Goal: Task Accomplishment & Management: Use online tool/utility

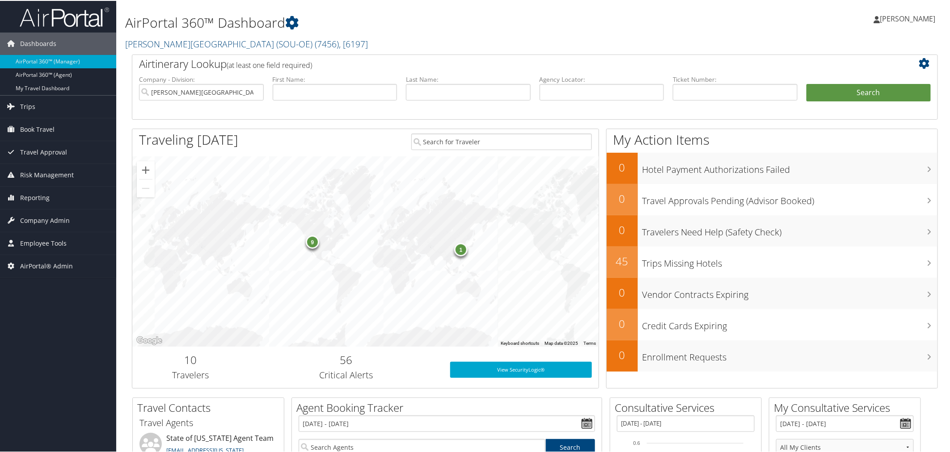
click at [358, 44] on h2 "Weber State University (SOU-OE) ( 7456 ) , [ 6197 ]" at bounding box center [398, 42] width 546 height 15
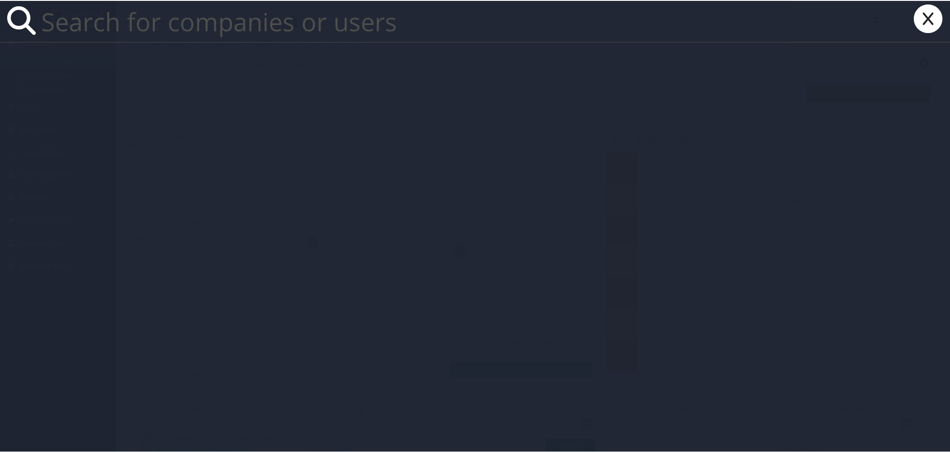
paste input "Abilene Christian"
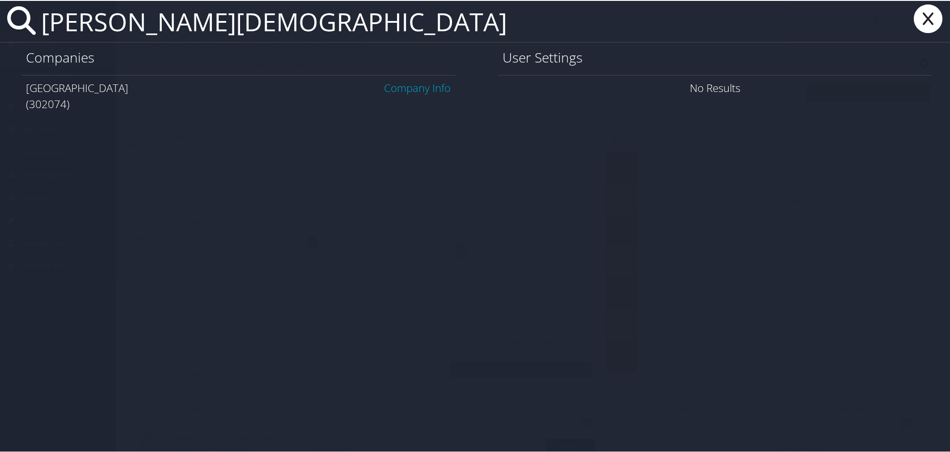
type input "Abilene Christian"
click at [430, 86] on link "Company Info" at bounding box center [417, 87] width 67 height 15
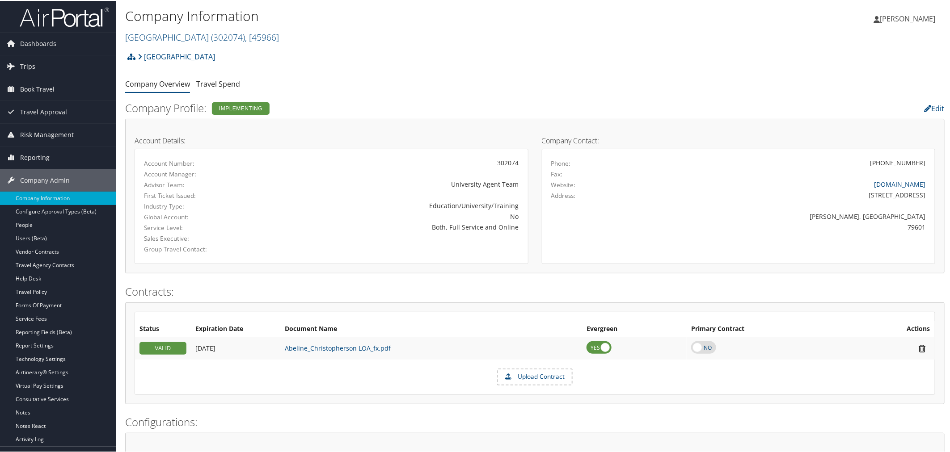
drag, startPoint x: 439, startPoint y: 66, endPoint x: 410, endPoint y: 60, distance: 29.5
click at [437, 66] on div "Abilene Christian University Account Structure Abilene Christian University (30…" at bounding box center [534, 59] width 819 height 24
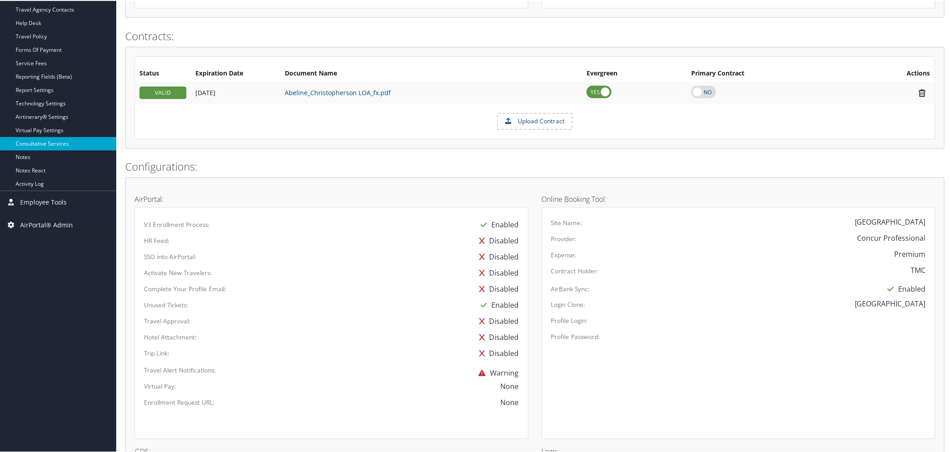
scroll to position [238, 0]
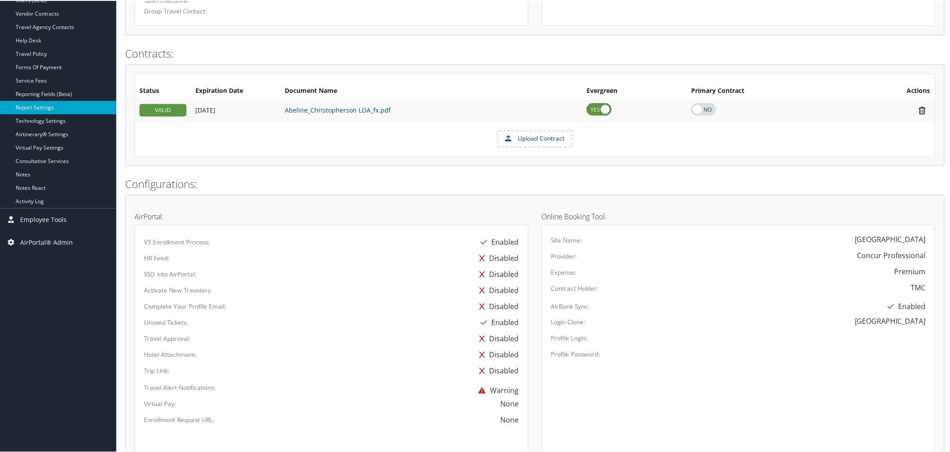
click at [43, 104] on link "Report Settings" at bounding box center [58, 106] width 116 height 13
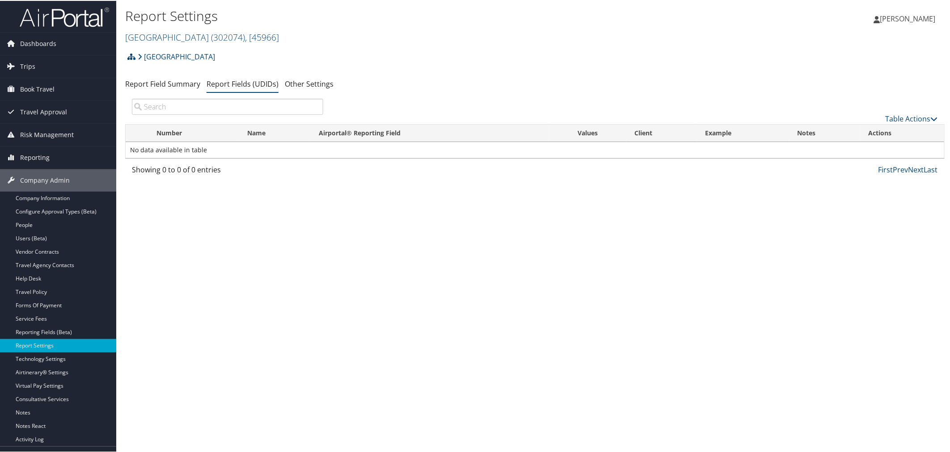
click at [328, 60] on div "Abilene Christian University Account Structure Abilene Christian University (30…" at bounding box center [534, 59] width 819 height 24
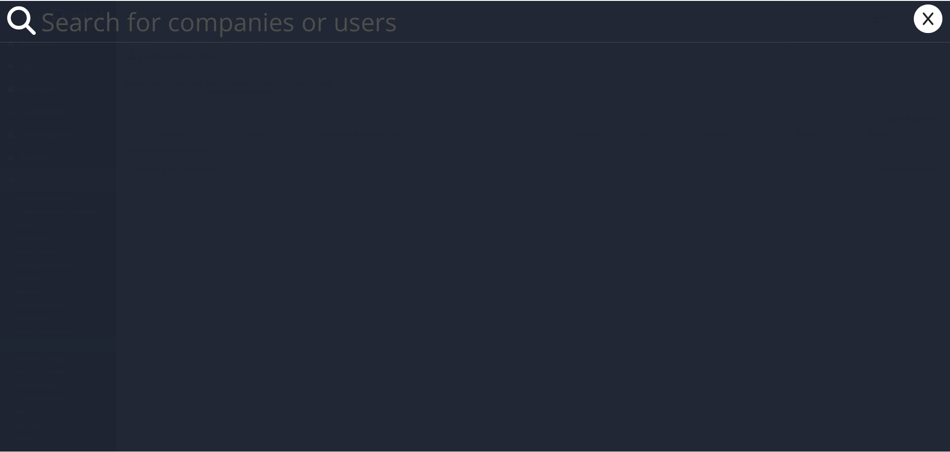
paste input "rebecca.mckoy@chghealthcare.com"
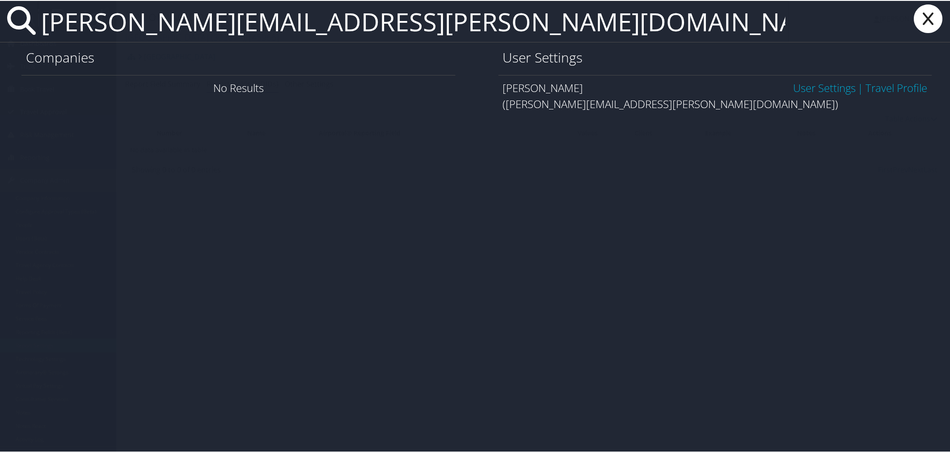
type input "rebecca.mckoy@chghealthcare.com"
click at [817, 81] on link "User Settings" at bounding box center [824, 87] width 63 height 15
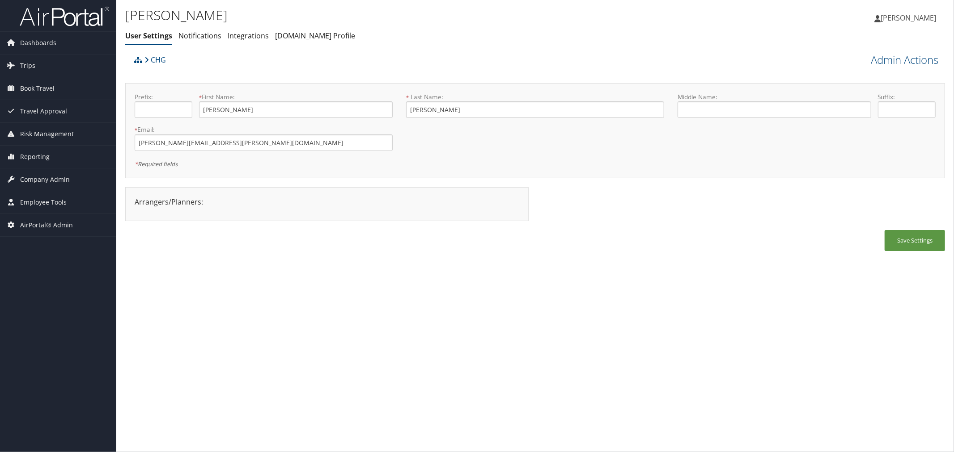
click at [917, 16] on span "[PERSON_NAME]" at bounding box center [907, 18] width 55 height 10
click at [861, 93] on link "View Travel Profile" at bounding box center [886, 94] width 100 height 15
click at [45, 225] on span "AirPortal® Admin" at bounding box center [46, 225] width 53 height 22
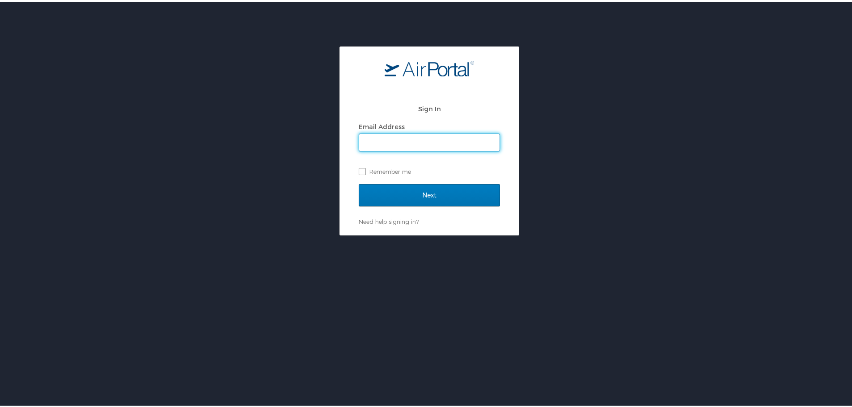
type input "kyle.casazza@cbtravel.com"
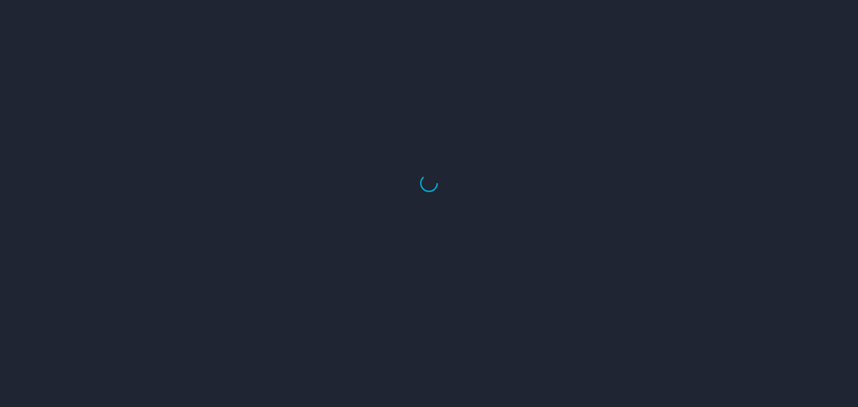
select select "US"
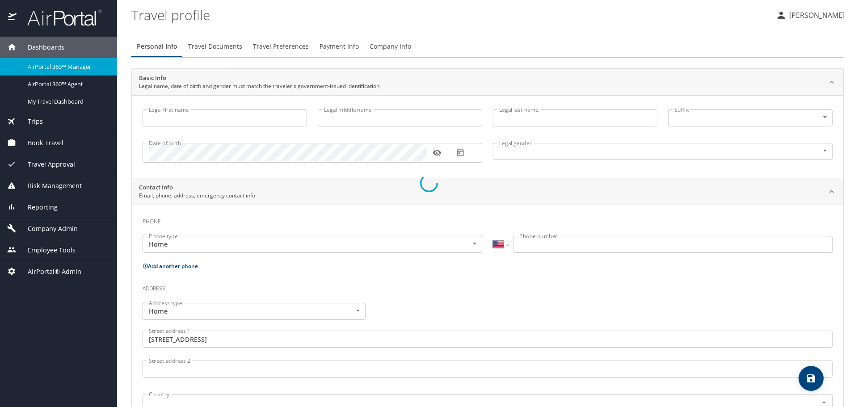
type input "Kyle"
type input "Maverick"
type input "Casaszza"
type input "Male"
type input "United States of America"
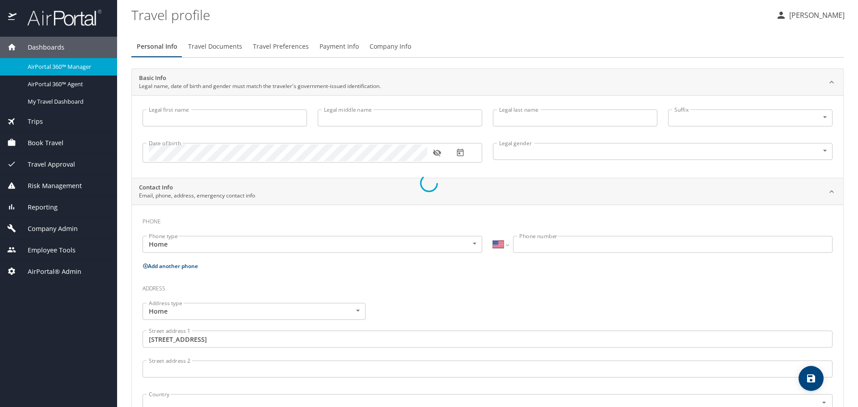
type input "Utah"
type input "United States of America"
type input "Utah"
select select "US"
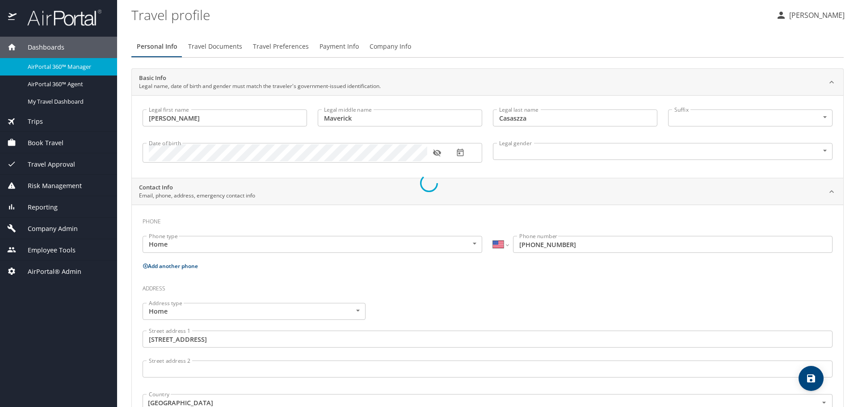
select select "US"
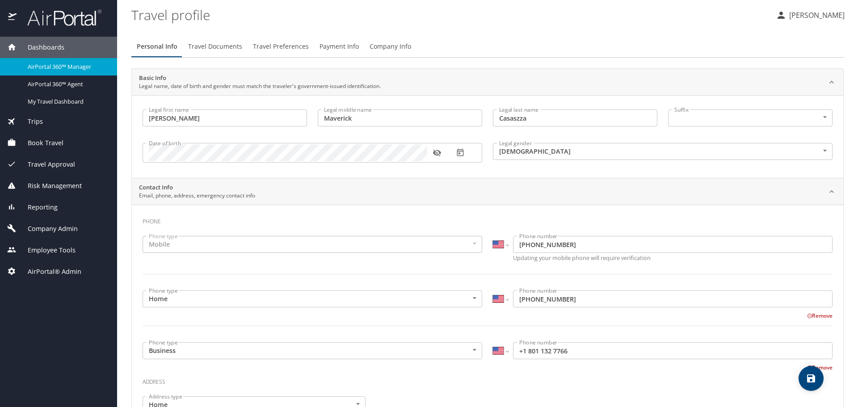
click at [615, 8] on profile "Travel profile" at bounding box center [450, 15] width 638 height 28
click at [54, 226] on span "Company Admin" at bounding box center [47, 229] width 61 height 10
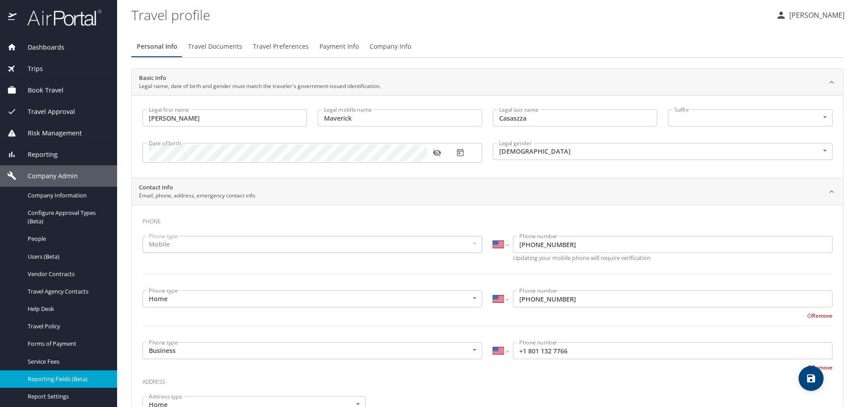
click at [57, 370] on nav "Company Information Configure Approval Types (Beta) People Users (Beta) Vendor …" at bounding box center [58, 349] width 117 height 324
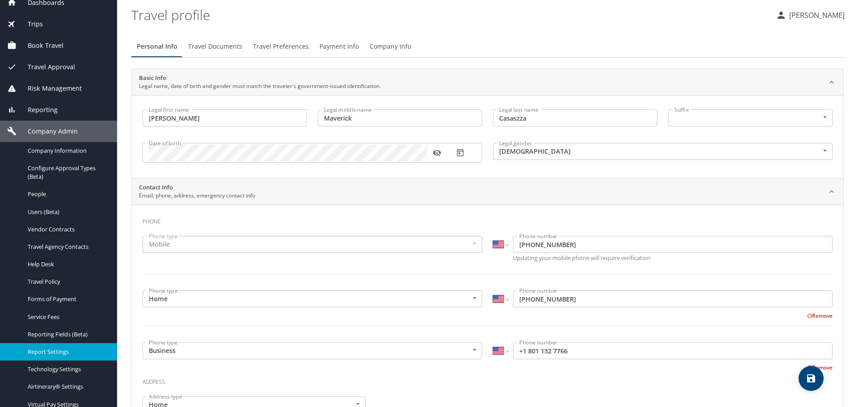
click at [55, 352] on span "Report Settings" at bounding box center [67, 352] width 79 height 8
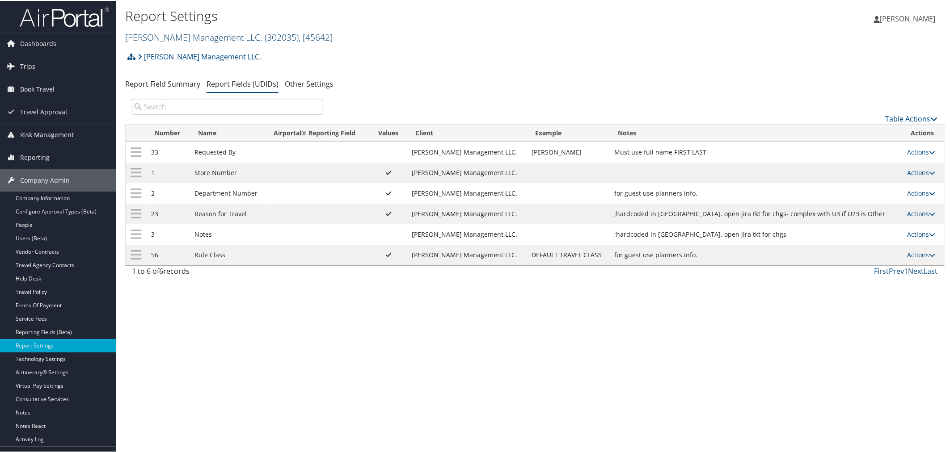
click at [220, 34] on link "[PERSON_NAME] Management LLC. ( 302035 ) , [ 45642 ]" at bounding box center [228, 36] width 207 height 12
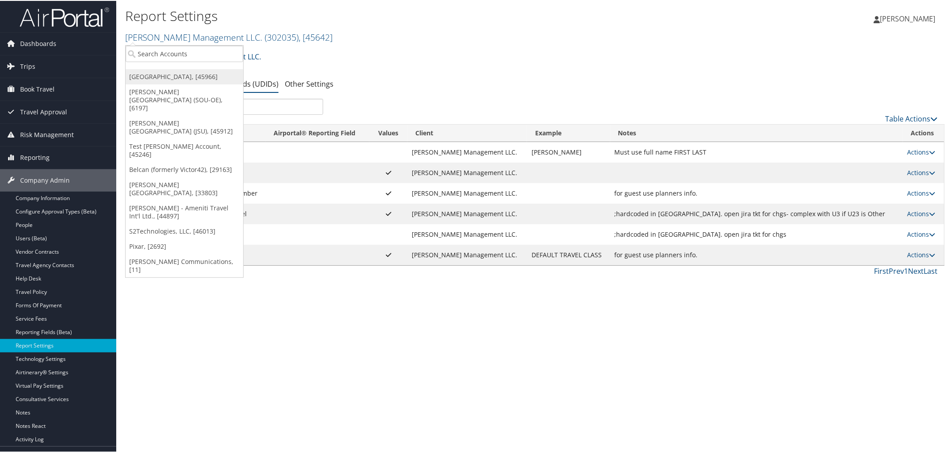
click at [191, 73] on link "Abilene Christian University, [45966]" at bounding box center [185, 75] width 118 height 15
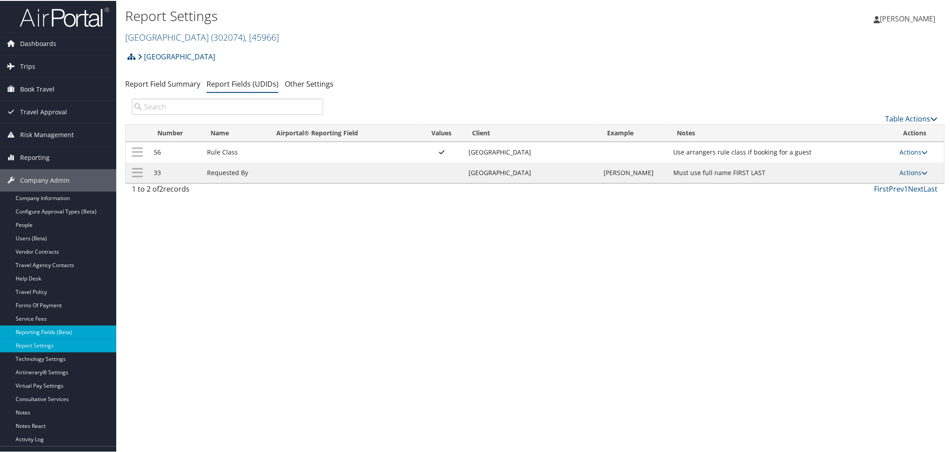
click at [50, 331] on link "Reporting Fields (Beta)" at bounding box center [58, 331] width 116 height 13
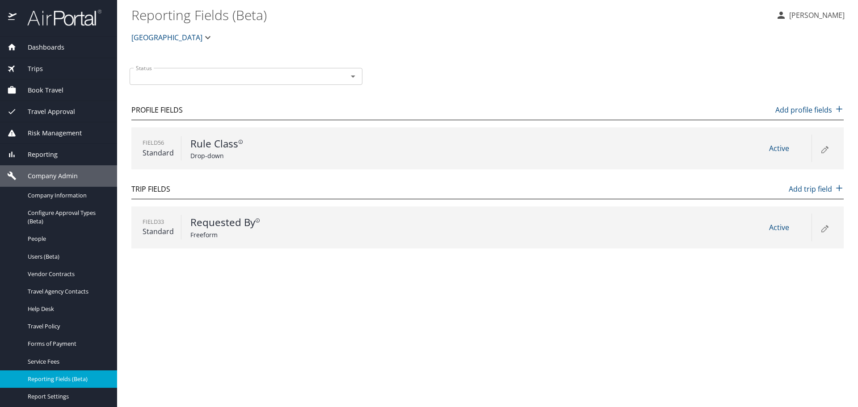
click at [823, 148] on icon at bounding box center [824, 149] width 11 height 11
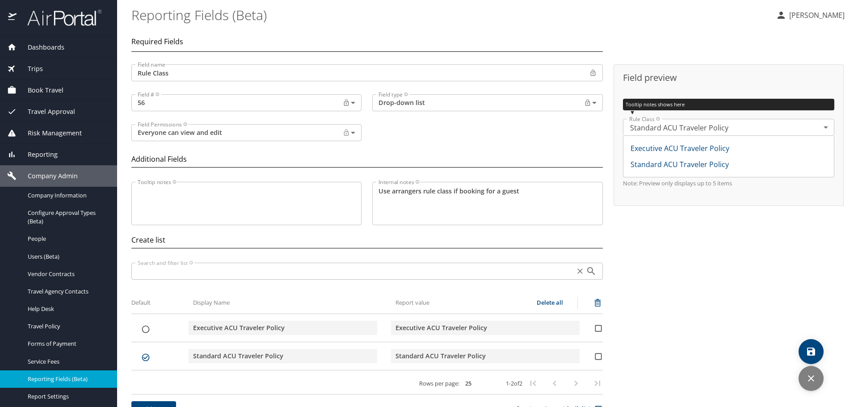
click at [270, 136] on body "Dashboards AirPortal 360™ Manager AirPortal 360™ Agent My Travel Dashboard Trip…" at bounding box center [429, 203] width 858 height 407
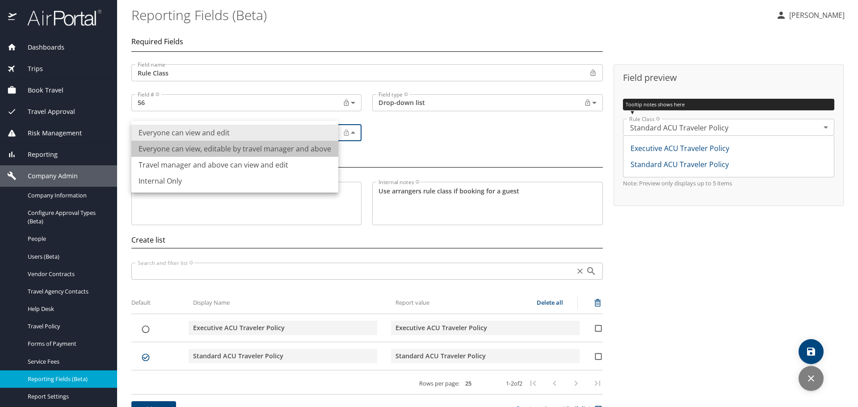
click at [252, 151] on li "Everyone can view, editable by travel manager and above" at bounding box center [234, 149] width 207 height 16
type input "Permissioned"
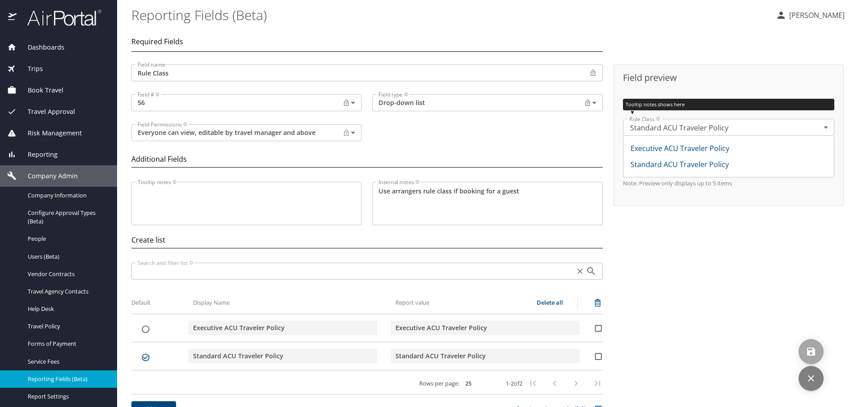
click at [816, 356] on icon "save" at bounding box center [811, 351] width 11 height 11
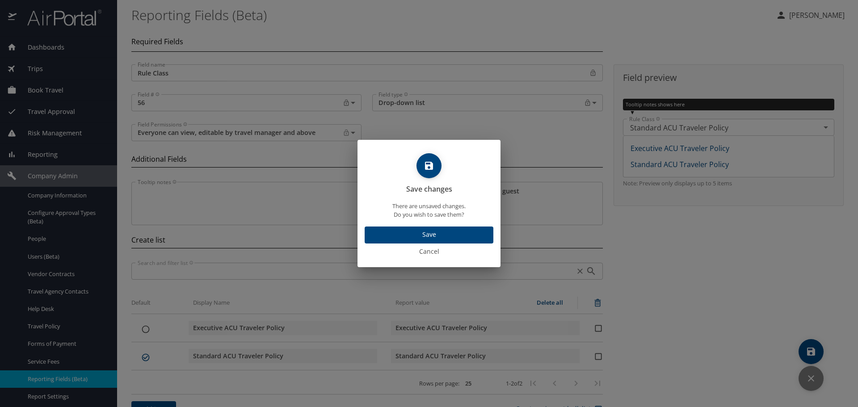
click at [427, 233] on span "Save" at bounding box center [429, 234] width 114 height 11
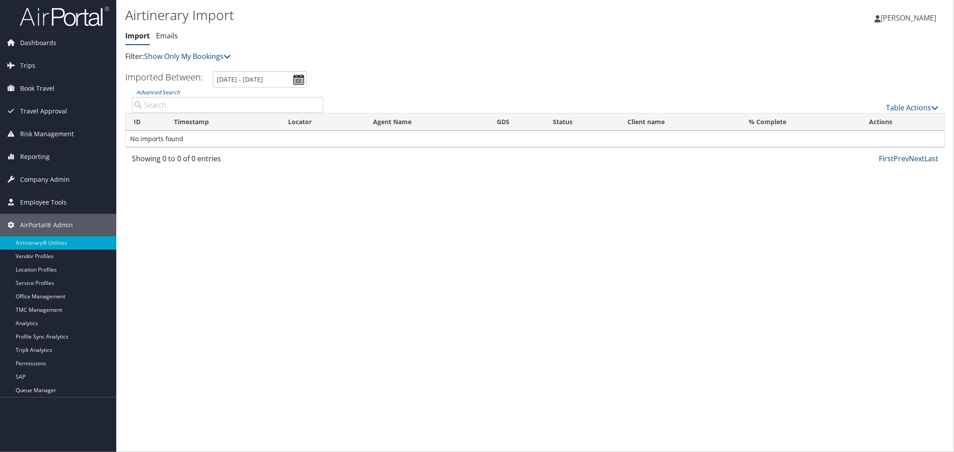
click at [194, 105] on input "Advanced Search" at bounding box center [227, 105] width 191 height 16
paste input "DCW0K1"
type input "DCW0K1"
drag, startPoint x: 195, startPoint y: 50, endPoint x: 194, endPoint y: 58, distance: 8.6
click at [194, 54] on div "Airtinerary Import Import Emails Import Emails Filter: Show Only My Bookings" at bounding box center [398, 34] width 546 height 56
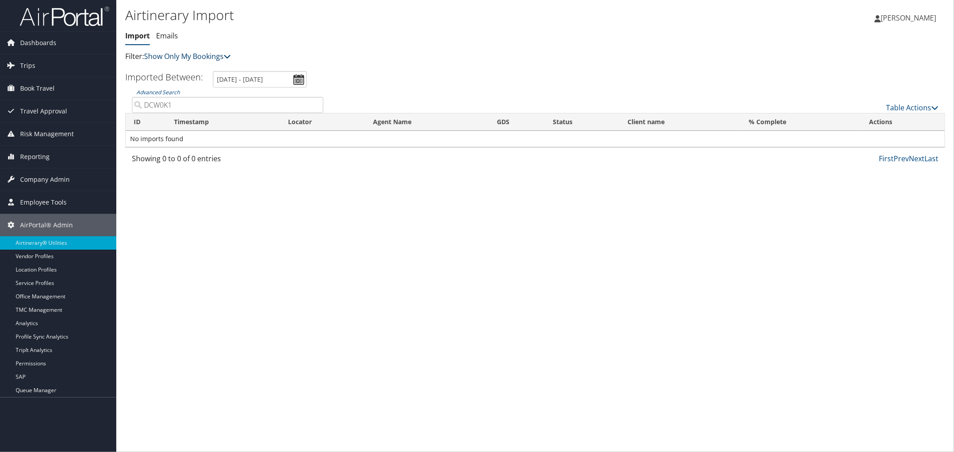
click at [195, 57] on link "Show Only My Bookings" at bounding box center [187, 56] width 87 height 10
click at [211, 72] on link "Show My TMC Bookings" at bounding box center [205, 70] width 118 height 15
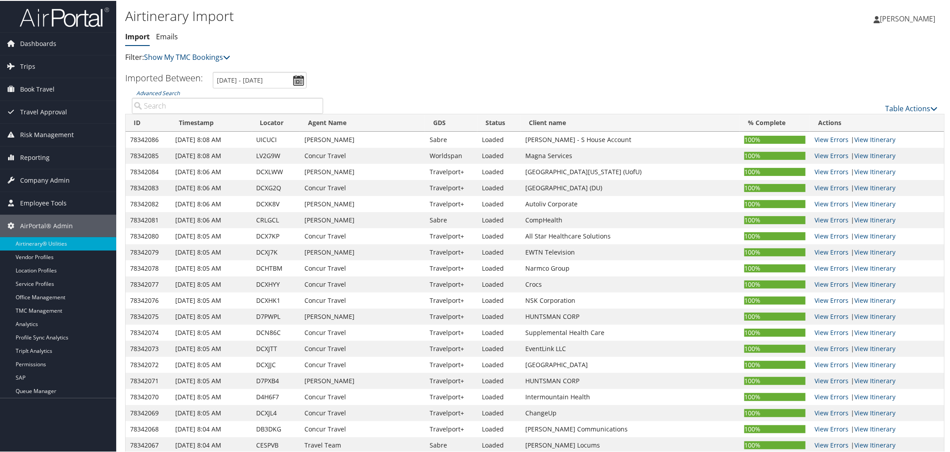
click at [199, 106] on input "Advanced Search" at bounding box center [227, 105] width 191 height 16
paste input "DCW0K1"
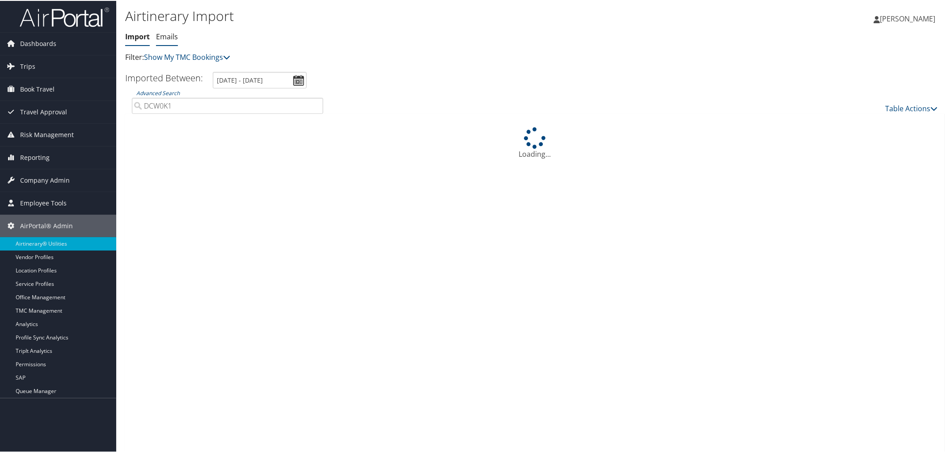
type input "DCW0K1"
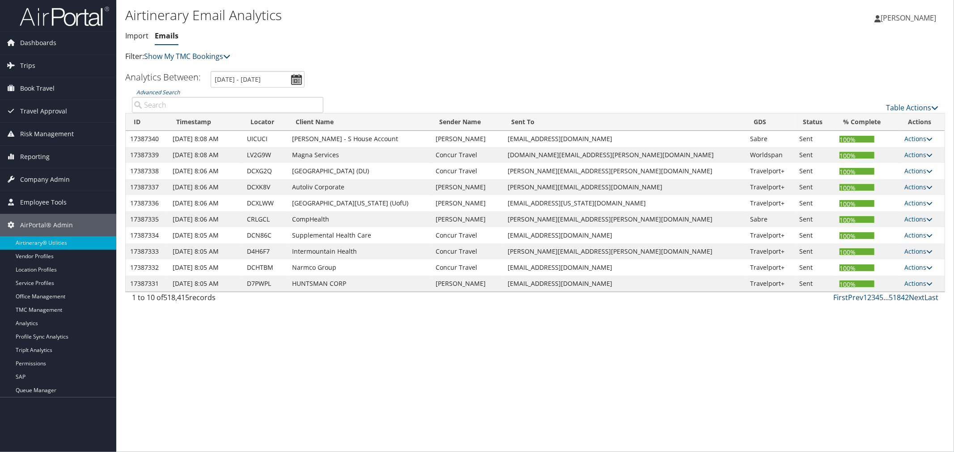
click at [182, 100] on input "Advanced Search" at bounding box center [227, 105] width 191 height 16
paste input "DCW0K1"
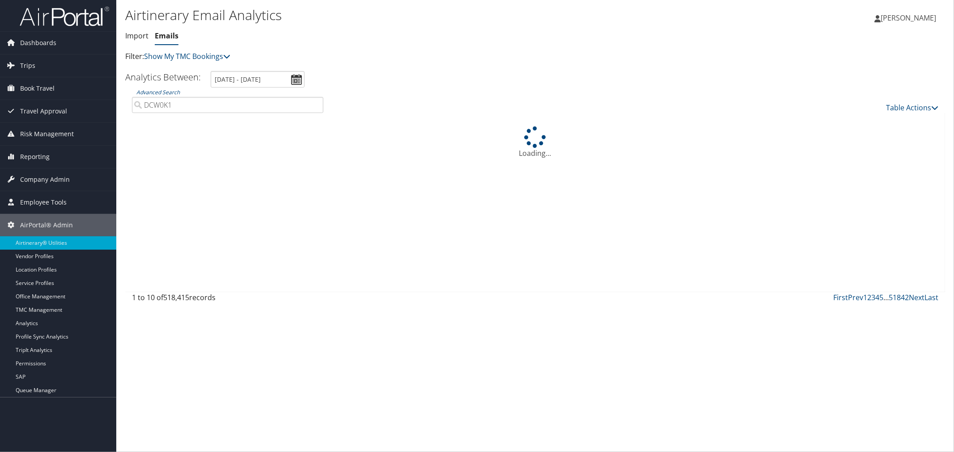
type input "DCW0K1"
